Goal: Task Accomplishment & Management: Use online tool/utility

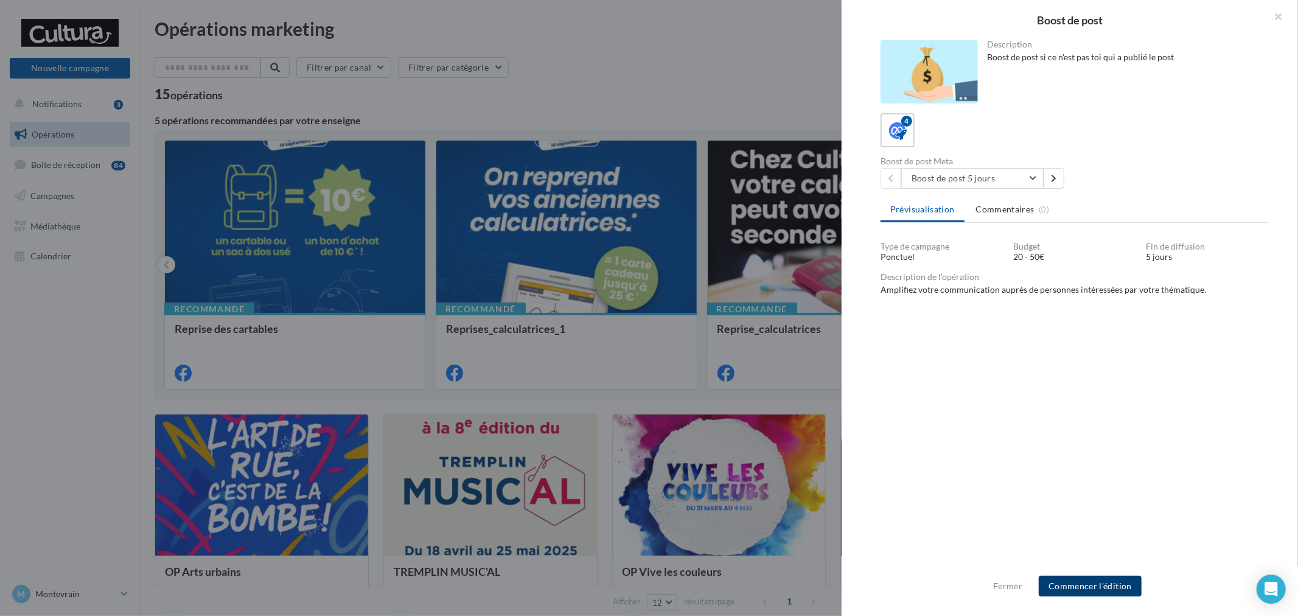
click at [1099, 577] on button "Commencer l'édition" at bounding box center [1090, 586] width 103 height 21
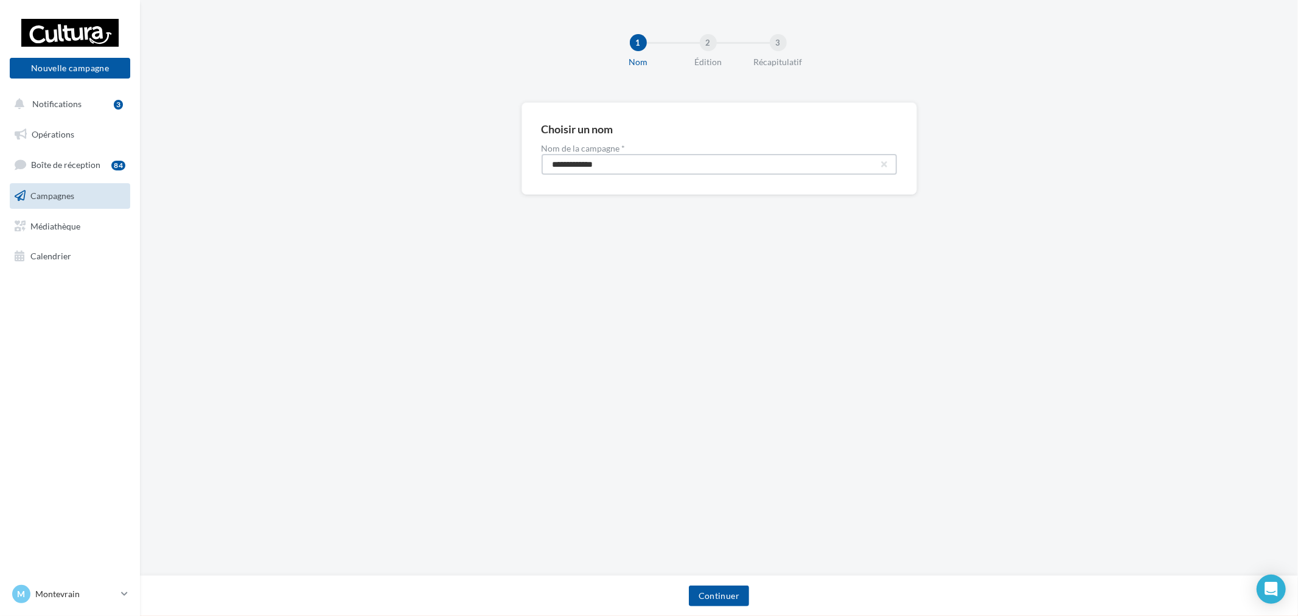
click at [664, 162] on input "**********" at bounding box center [719, 164] width 355 height 21
paste input "***"
type input "**********"
click at [714, 590] on button "Continuer" at bounding box center [719, 595] width 60 height 21
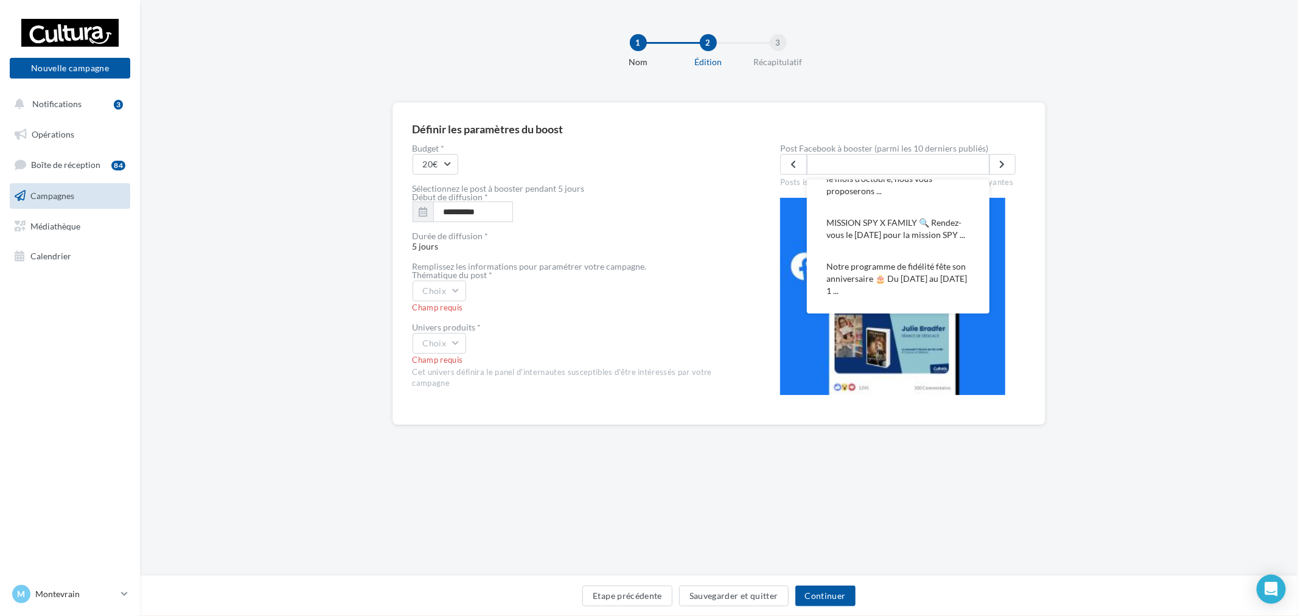
scroll to position [203, 0]
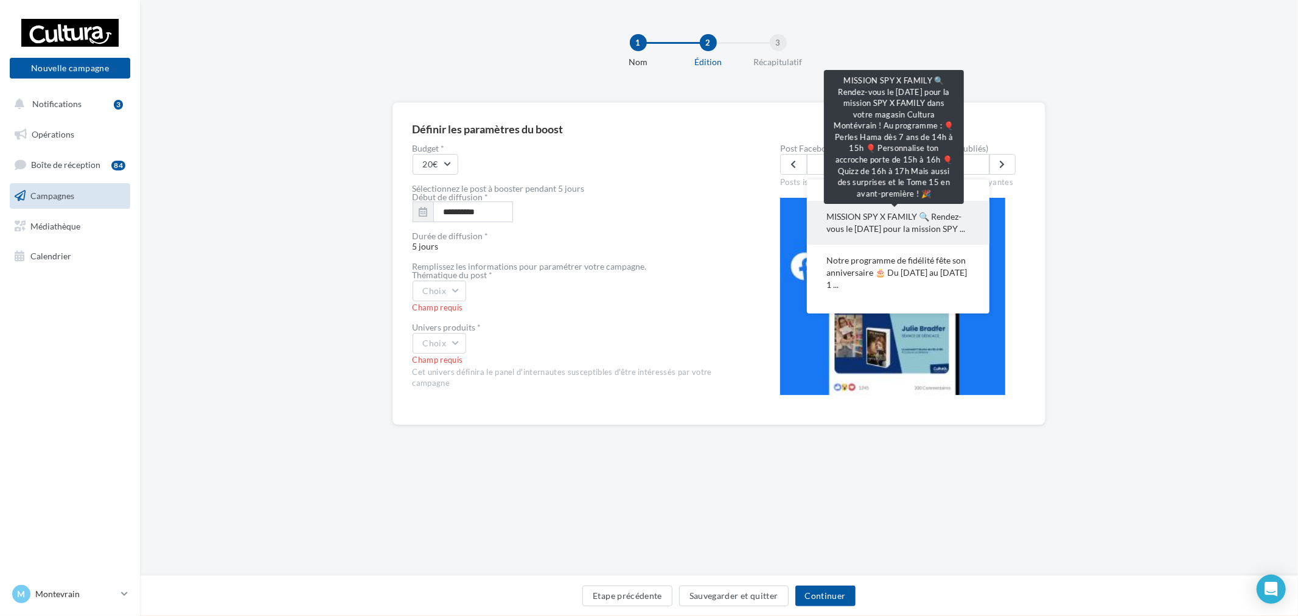
click at [911, 222] on span "MISSION SPY X FAMILY 🔍 Rendez-vous le [DATE] pour la mission SPY ..." at bounding box center [898, 223] width 144 height 24
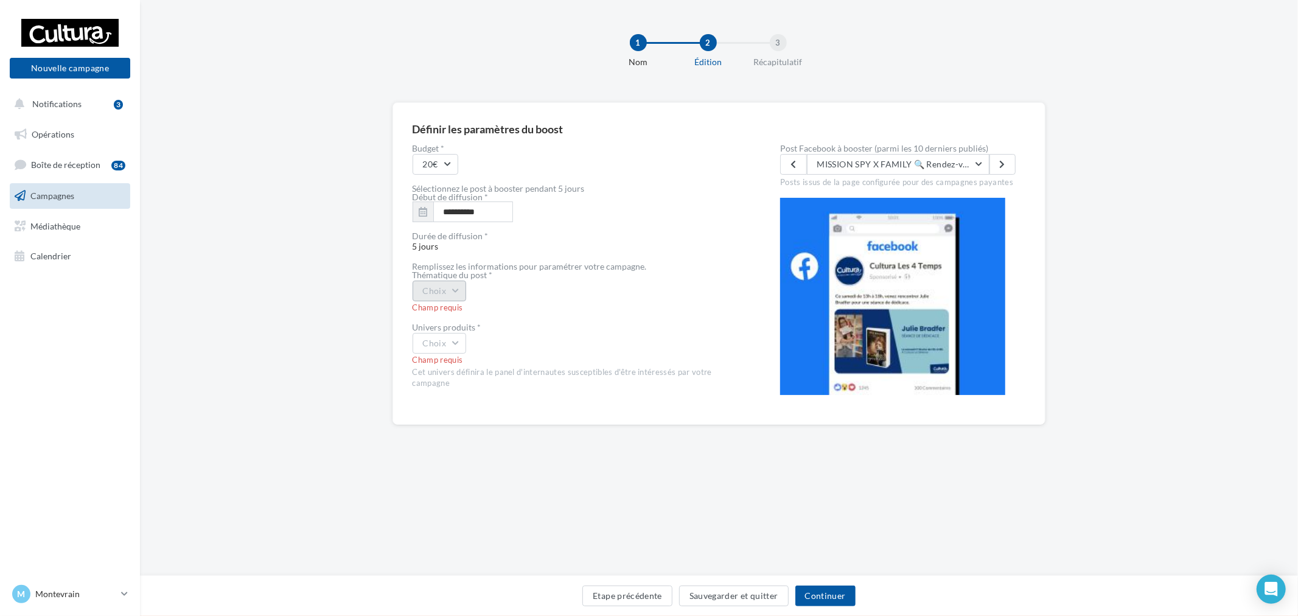
click at [447, 299] on button "Choix" at bounding box center [440, 291] width 54 height 21
click at [470, 330] on div "Evènement" at bounding box center [488, 323] width 151 height 32
click at [456, 360] on div "Champ requis" at bounding box center [577, 360] width 329 height 11
click at [461, 349] on button "Choix" at bounding box center [440, 343] width 54 height 21
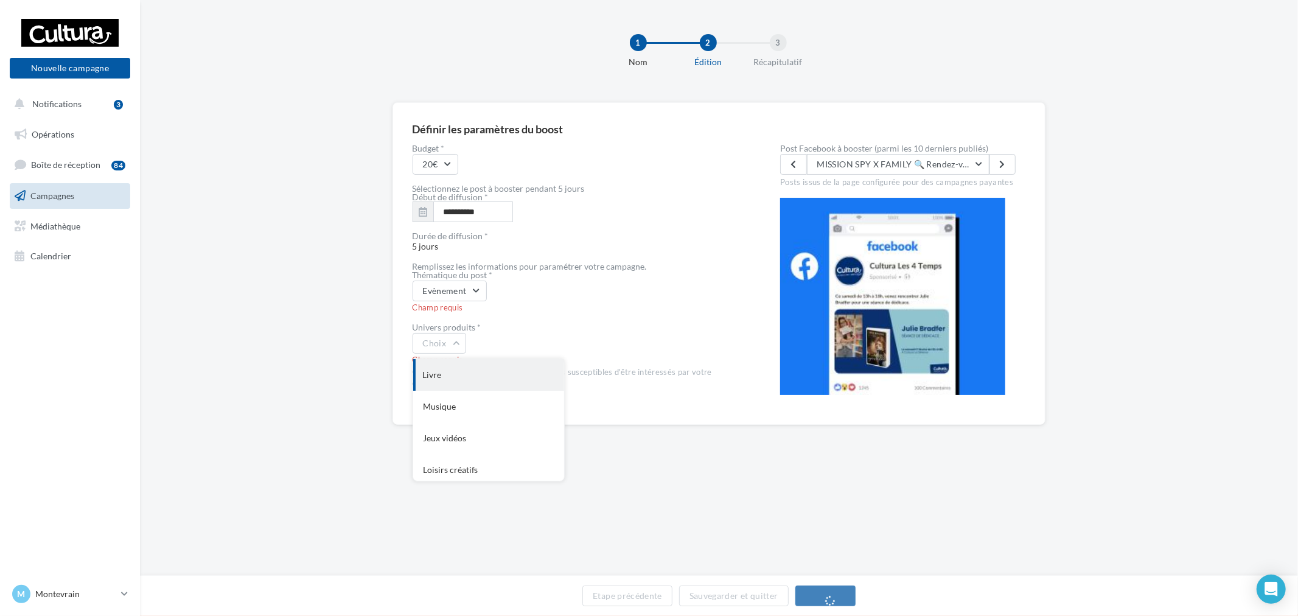
click at [462, 368] on div "Livre" at bounding box center [488, 375] width 151 height 32
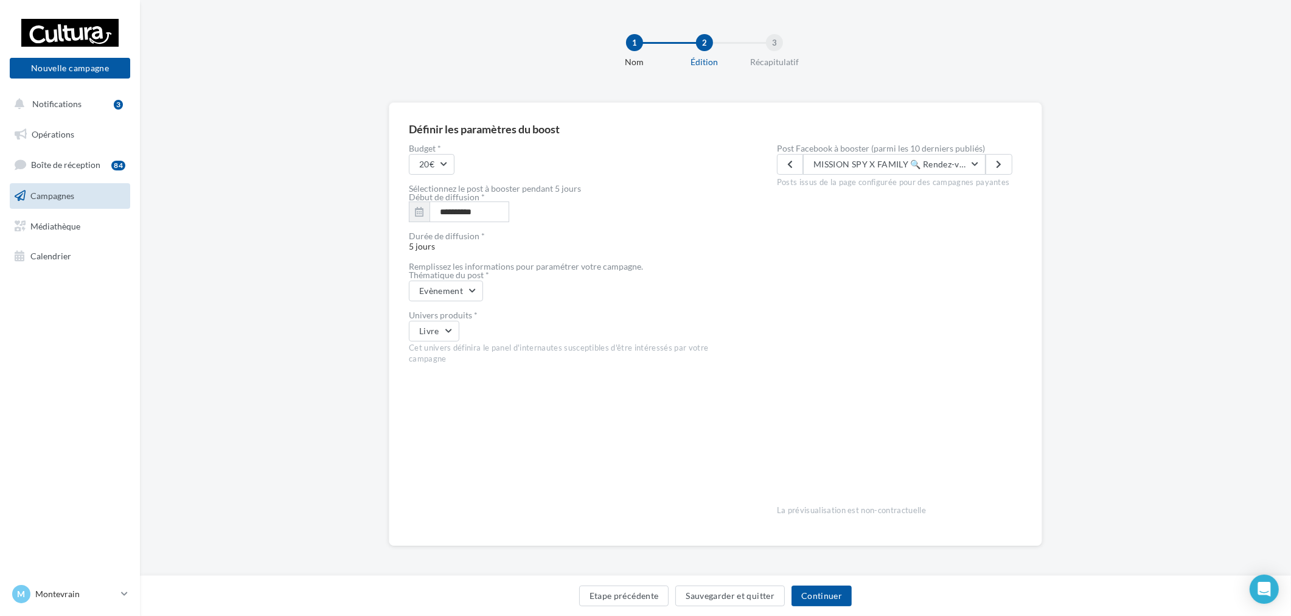
click at [823, 582] on div "Etape précédente Sauvegarder et quitter Continuer" at bounding box center [715, 595] width 1151 height 41
click at [828, 593] on button "Continuer" at bounding box center [822, 595] width 60 height 21
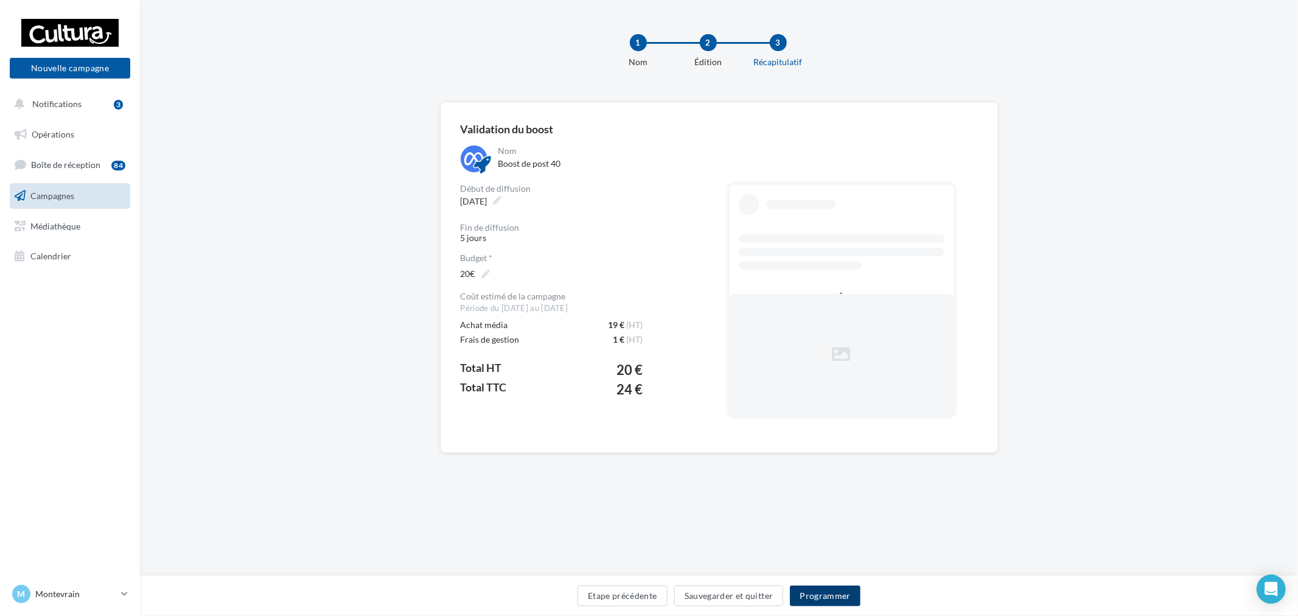
click at [814, 601] on button "Programmer" at bounding box center [825, 595] width 71 height 21
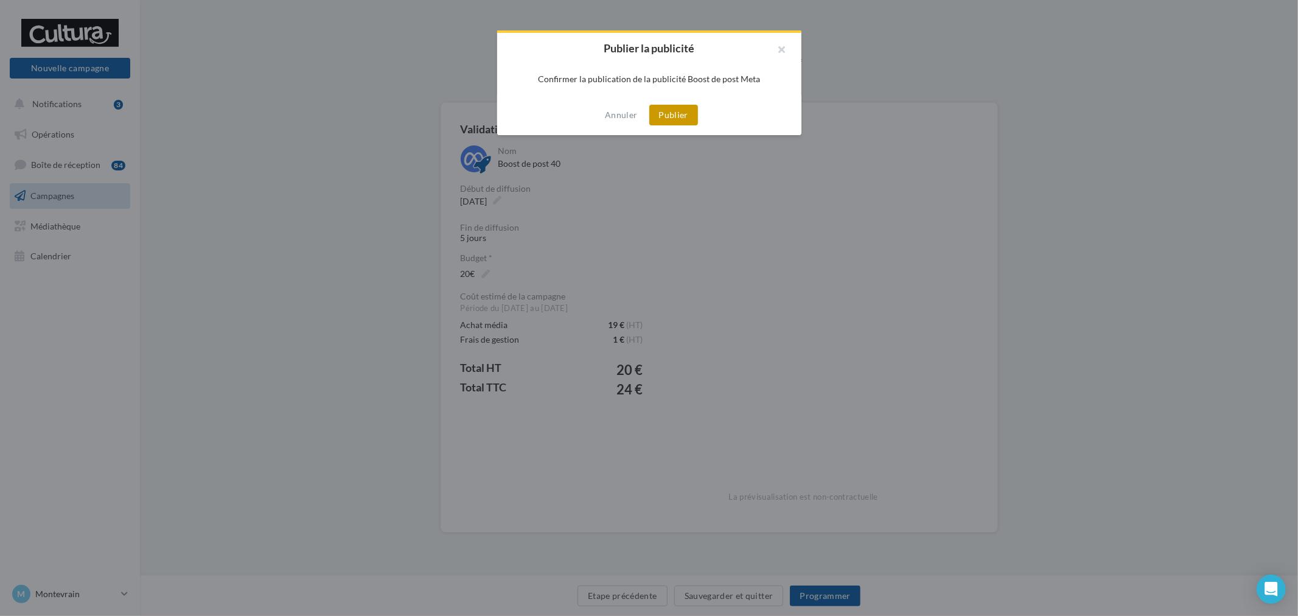
click at [666, 124] on button "Publier" at bounding box center [673, 115] width 49 height 21
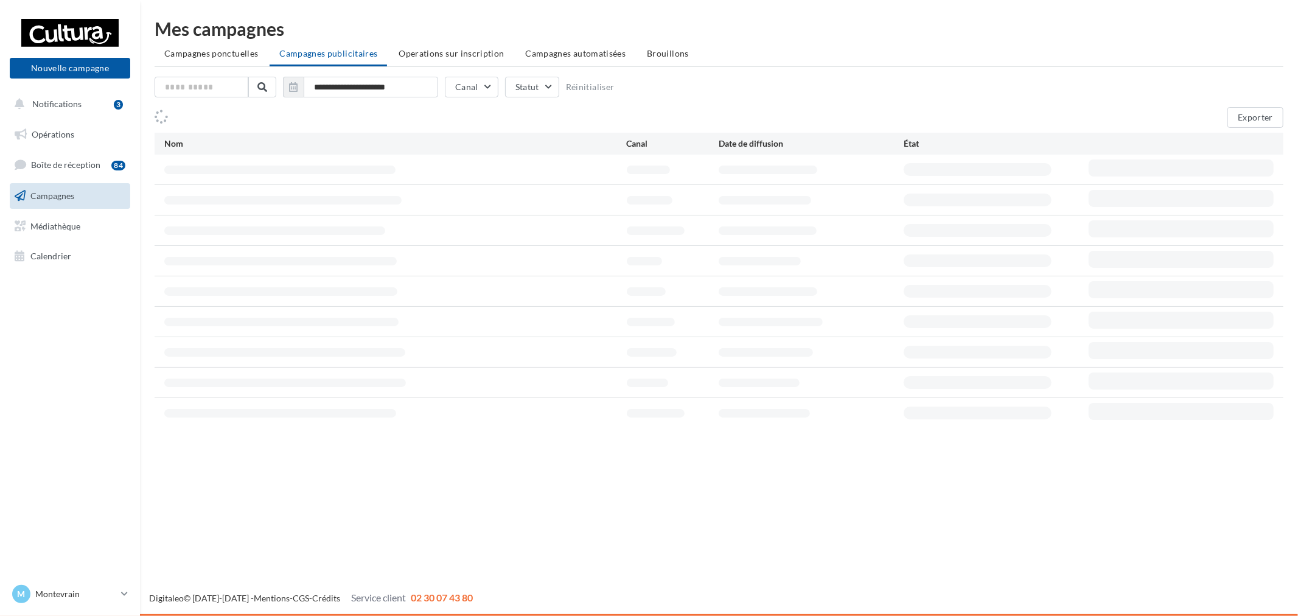
click at [89, 588] on p "Montevrain" at bounding box center [75, 594] width 81 height 12
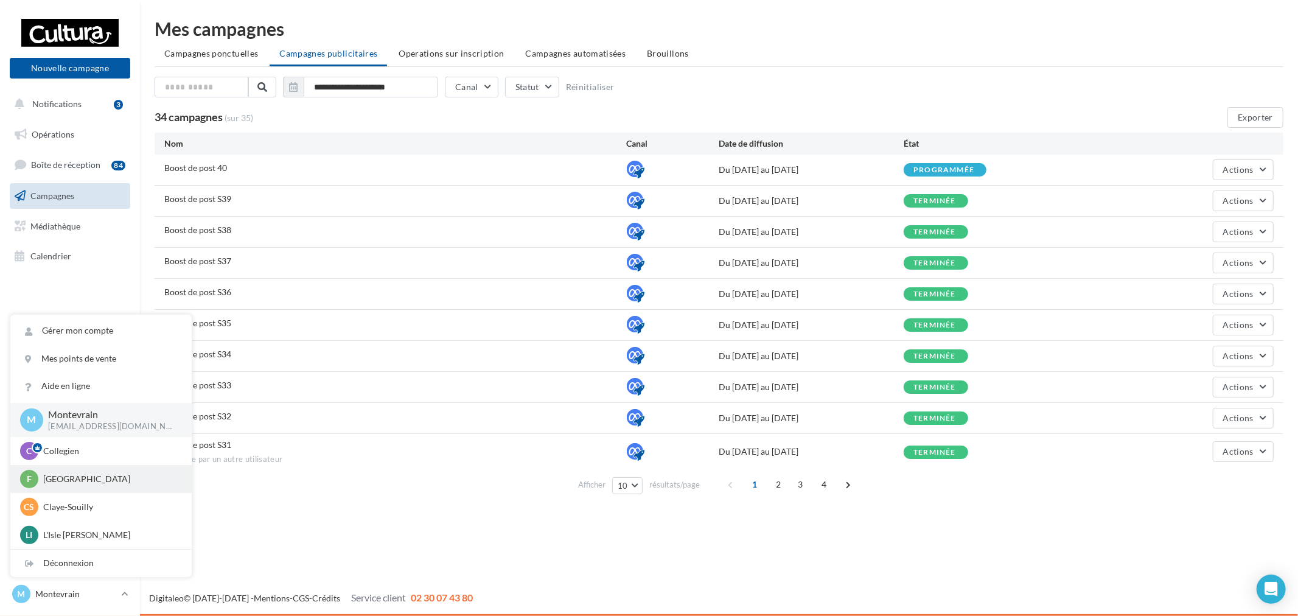
click at [92, 478] on p "Franconville" at bounding box center [110, 479] width 134 height 12
